Goal: Use online tool/utility: Utilize a website feature to perform a specific function

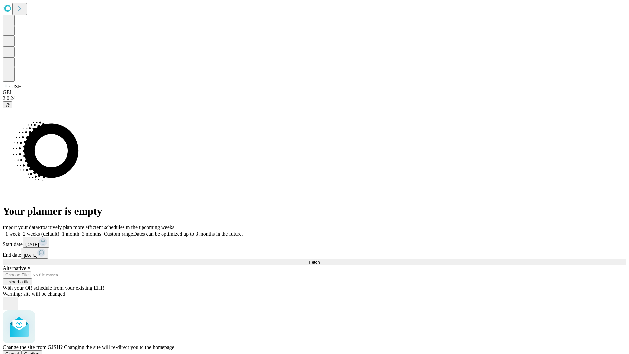
click at [40, 351] on span "Confirm" at bounding box center [31, 353] width 15 height 5
click at [59, 231] on label "2 weeks (default)" at bounding box center [39, 234] width 39 height 6
click at [320, 259] on span "Fetch" at bounding box center [314, 261] width 11 height 5
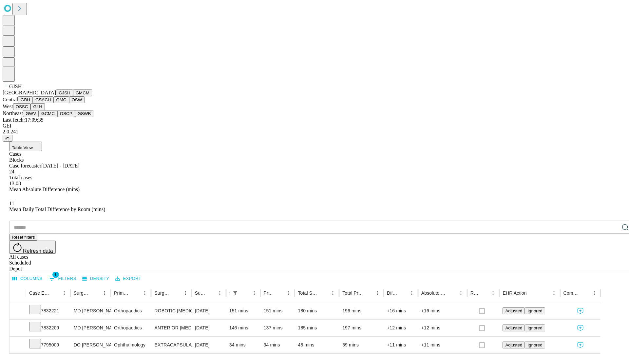
click at [73, 96] on button "GMCM" at bounding box center [82, 92] width 19 height 7
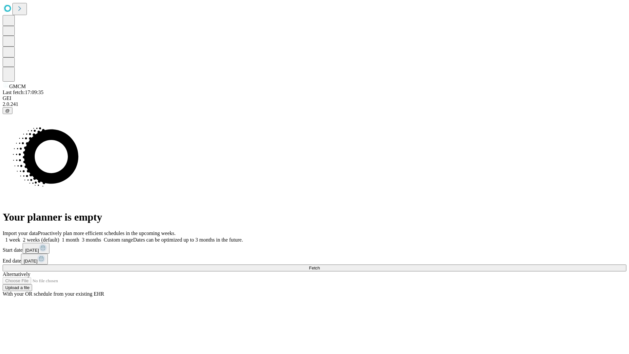
click at [59, 237] on label "2 weeks (default)" at bounding box center [39, 240] width 39 height 6
click at [320, 265] on span "Fetch" at bounding box center [314, 267] width 11 height 5
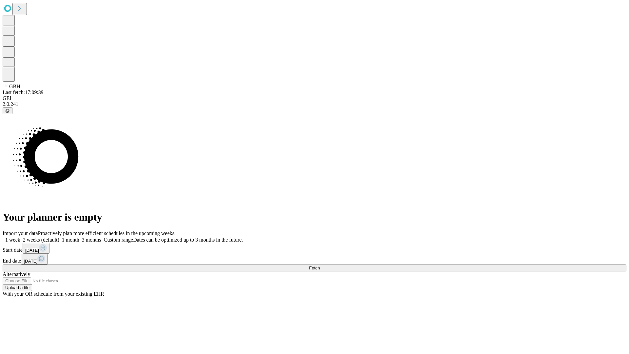
click at [59, 237] on label "2 weeks (default)" at bounding box center [39, 240] width 39 height 6
click at [320, 265] on span "Fetch" at bounding box center [314, 267] width 11 height 5
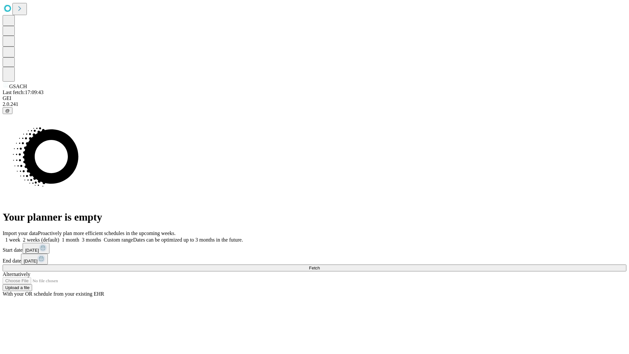
click at [320, 265] on span "Fetch" at bounding box center [314, 267] width 11 height 5
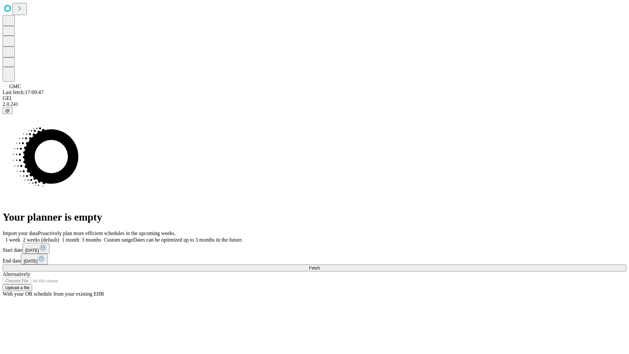
click at [59, 237] on label "2 weeks (default)" at bounding box center [39, 240] width 39 height 6
click at [320, 265] on span "Fetch" at bounding box center [314, 267] width 11 height 5
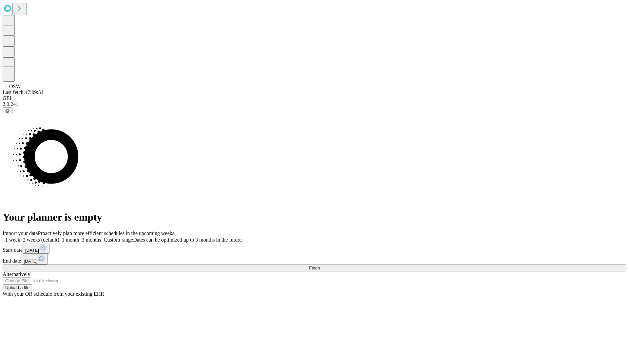
click at [320, 265] on span "Fetch" at bounding box center [314, 267] width 11 height 5
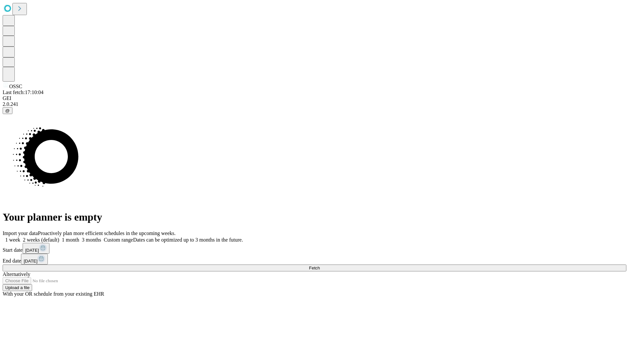
click at [320, 265] on span "Fetch" at bounding box center [314, 267] width 11 height 5
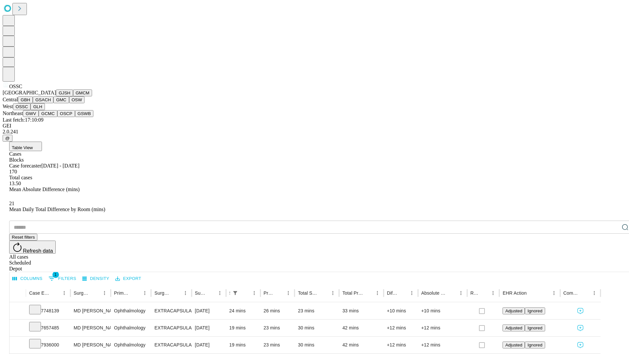
click at [45, 110] on button "GLH" at bounding box center [37, 106] width 14 height 7
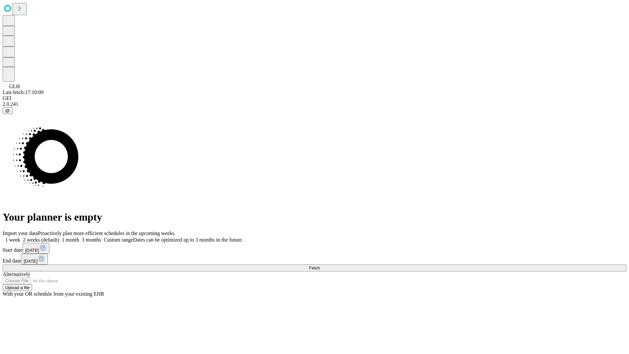
click at [59, 237] on label "2 weeks (default)" at bounding box center [39, 240] width 39 height 6
click at [320, 265] on span "Fetch" at bounding box center [314, 267] width 11 height 5
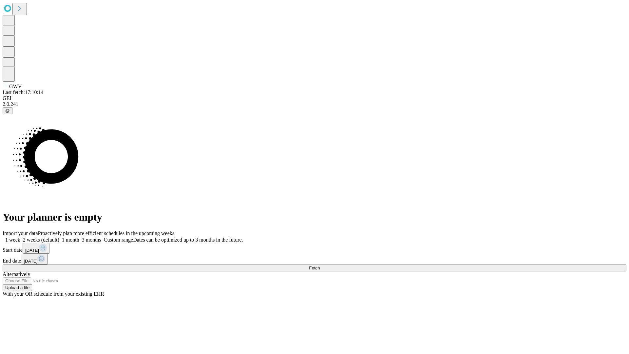
click at [59, 237] on label "2 weeks (default)" at bounding box center [39, 240] width 39 height 6
click at [320, 265] on span "Fetch" at bounding box center [314, 267] width 11 height 5
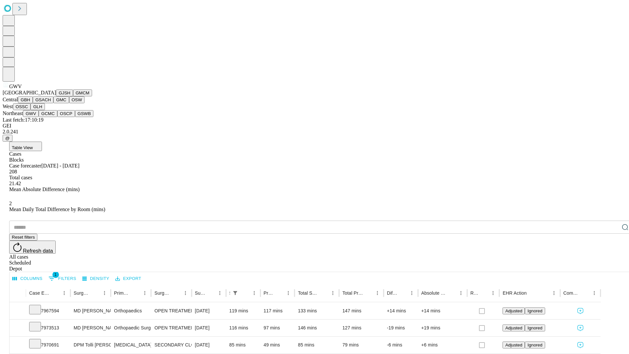
click at [51, 117] on button "GCMC" at bounding box center [48, 113] width 19 height 7
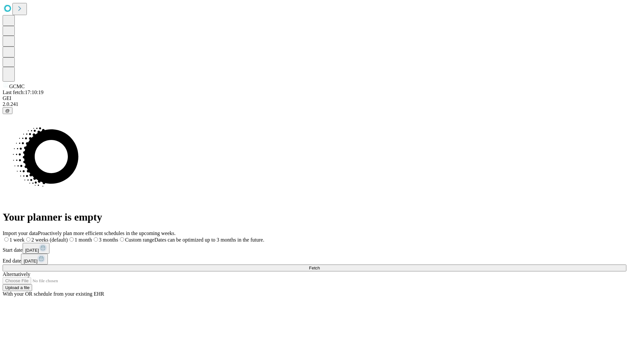
click at [68, 237] on label "2 weeks (default)" at bounding box center [46, 240] width 43 height 6
click at [320, 265] on span "Fetch" at bounding box center [314, 267] width 11 height 5
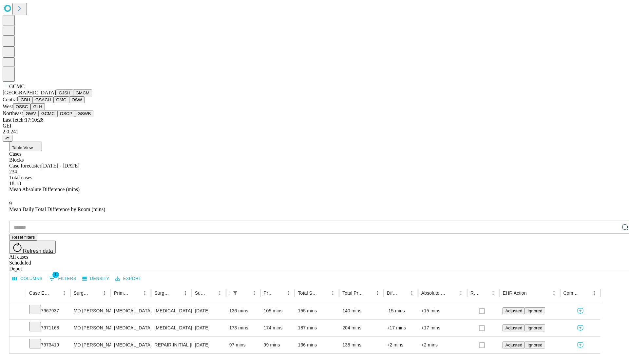
click at [57, 117] on button "OSCP" at bounding box center [66, 113] width 18 height 7
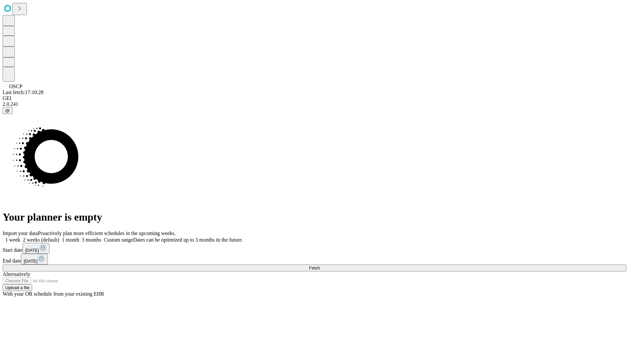
click at [59, 237] on label "2 weeks (default)" at bounding box center [39, 240] width 39 height 6
click at [320, 265] on span "Fetch" at bounding box center [314, 267] width 11 height 5
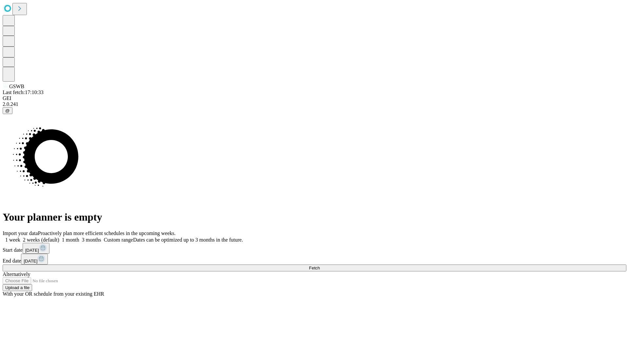
click at [59, 237] on label "2 weeks (default)" at bounding box center [39, 240] width 39 height 6
click at [320, 265] on span "Fetch" at bounding box center [314, 267] width 11 height 5
